Goal: Task Accomplishment & Management: Use online tool/utility

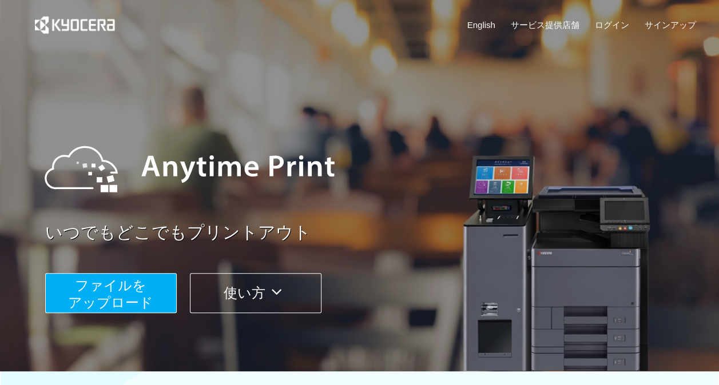
click at [114, 279] on span "ファイルを ​​アップロード" at bounding box center [110, 294] width 85 height 33
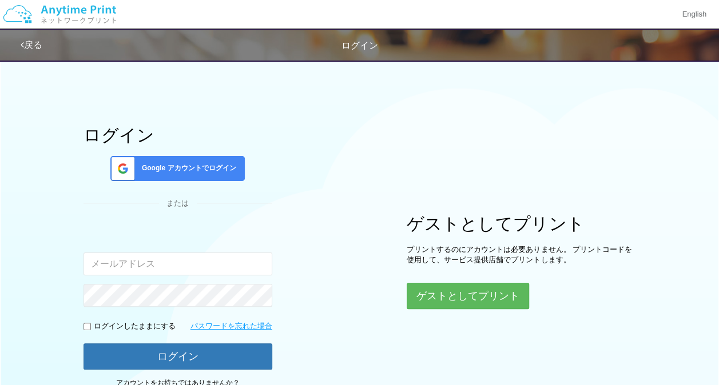
click at [202, 177] on div "Google アカウントでログイン" at bounding box center [177, 168] width 134 height 25
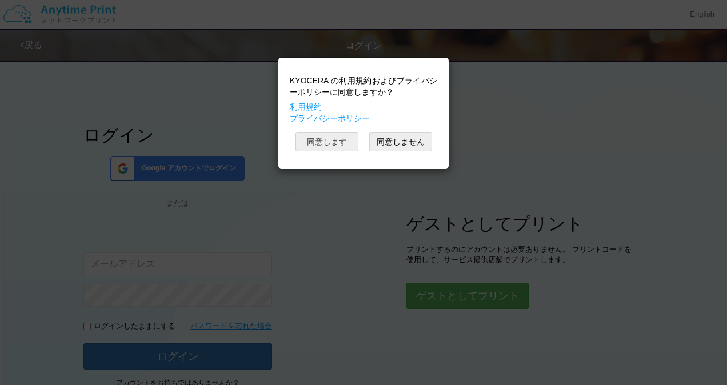
click at [321, 146] on button "同意します" at bounding box center [327, 141] width 63 height 19
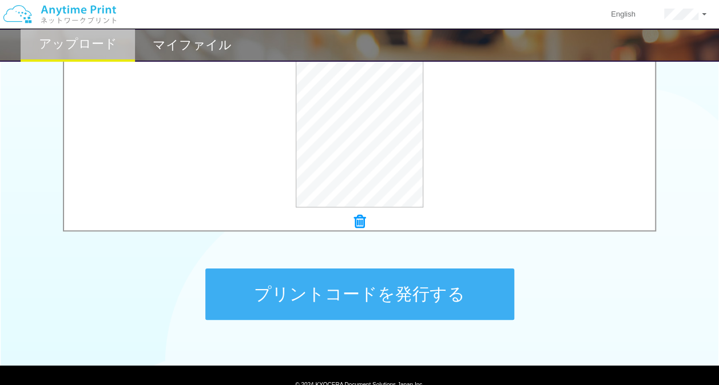
scroll to position [389, 0]
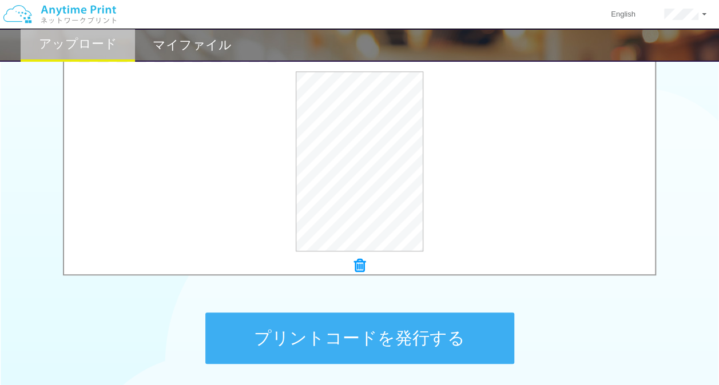
click at [436, 328] on button "プリントコードを発行する" at bounding box center [359, 338] width 309 height 51
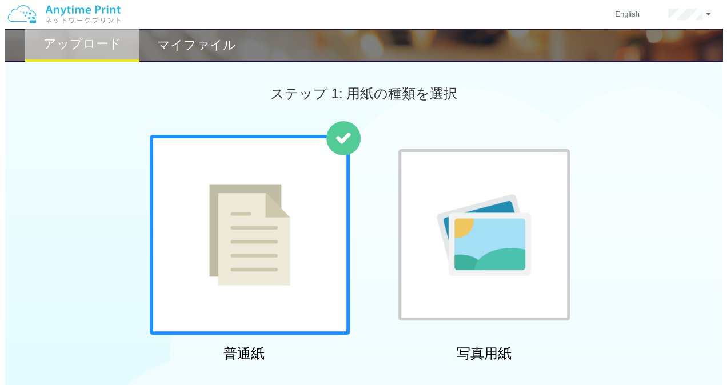
scroll to position [0, 0]
